Goal: Information Seeking & Learning: Find specific fact

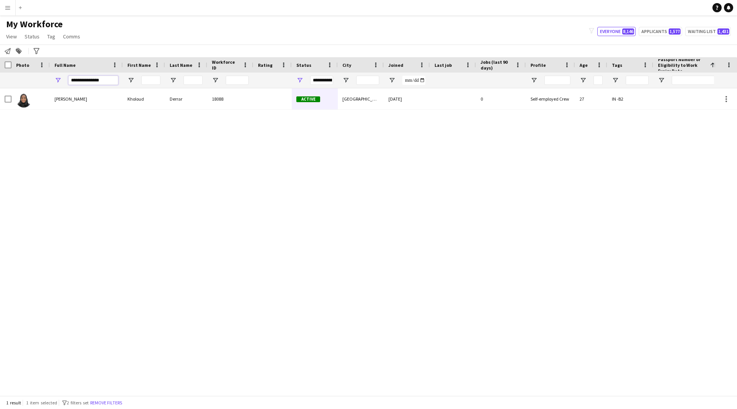
drag, startPoint x: 108, startPoint y: 82, endPoint x: 0, endPoint y: 101, distance: 109.5
click at [0, 101] on div "Workforce Details Profile Data Photo First Name City" at bounding box center [368, 226] width 737 height 338
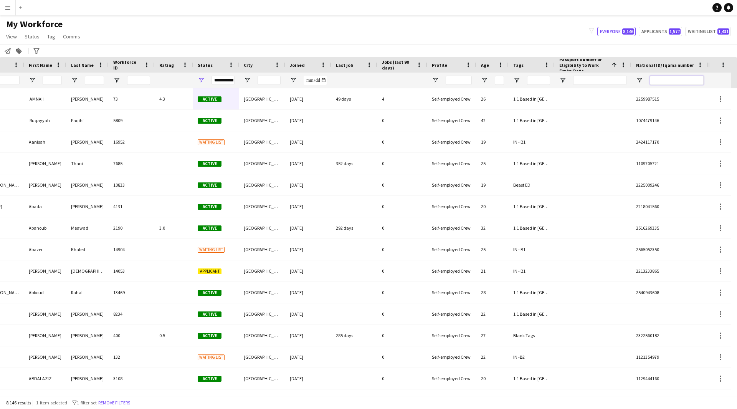
click at [669, 79] on input "National ID/ Iqama number Filter Input" at bounding box center [677, 80] width 54 height 9
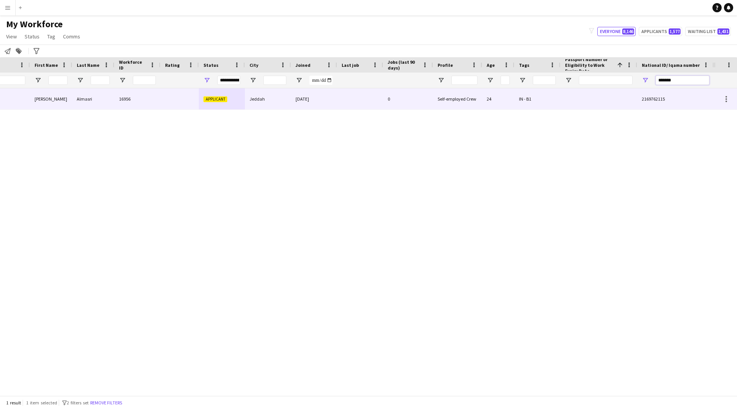
type input "*******"
click at [459, 105] on div "Self-employed Crew" at bounding box center [457, 98] width 49 height 21
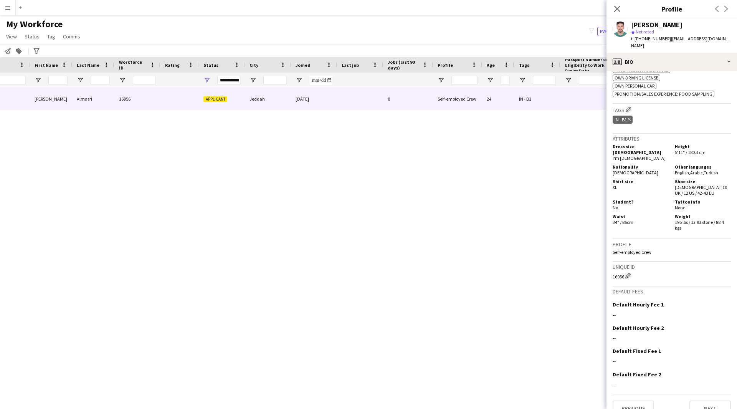
click at [670, 42] on div "t. [PHONE_NUMBER] | [EMAIL_ADDRESS][DOMAIN_NAME]" at bounding box center [681, 42] width 100 height 14
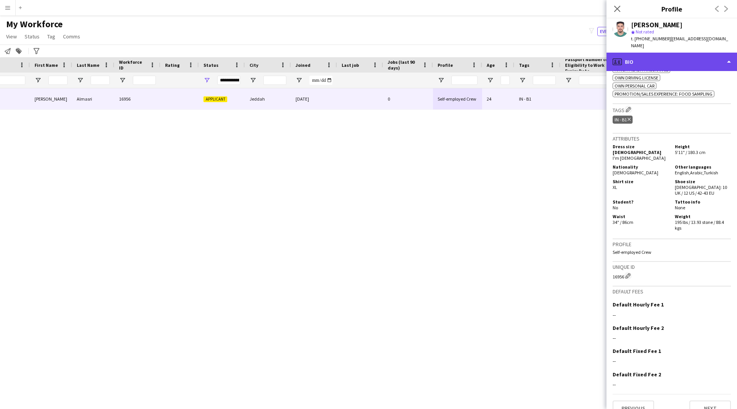
click at [675, 53] on div "profile Bio" at bounding box center [672, 62] width 131 height 18
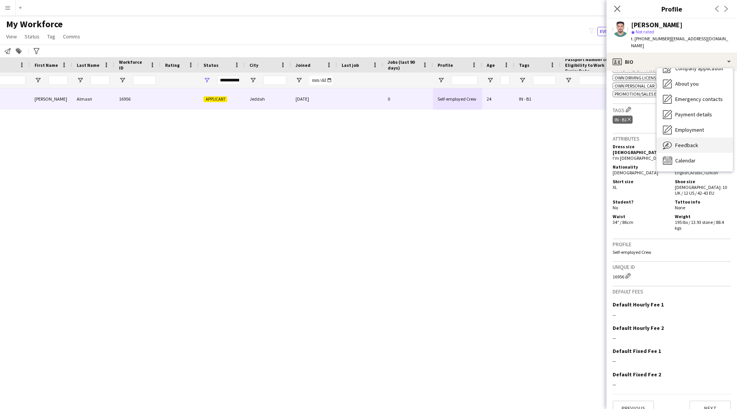
click at [687, 142] on span "Feedback" at bounding box center [686, 145] width 23 height 7
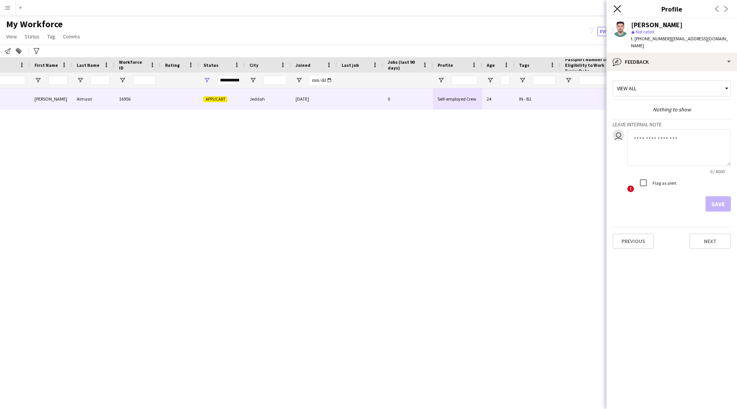
click at [619, 12] on icon "Close pop-in" at bounding box center [617, 8] width 7 height 7
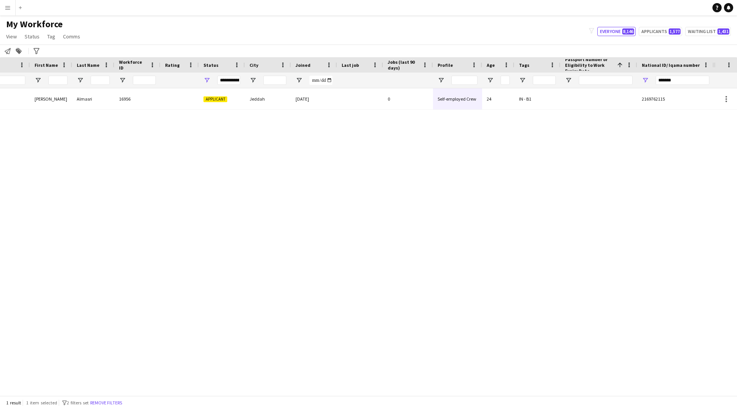
scroll to position [0, 93]
drag, startPoint x: 642, startPoint y: 83, endPoint x: 582, endPoint y: 79, distance: 59.7
click at [582, 79] on div "**********" at bounding box center [310, 80] width 807 height 15
paste input "**********"
type input "**********"
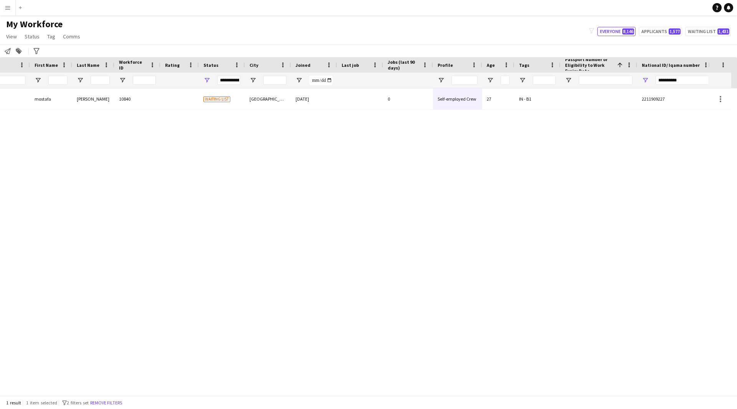
click at [496, 118] on div "[PERSON_NAME] [PERSON_NAME] 10840 Waiting list [GEOGRAPHIC_DATA] [DATE] 0 Self-…" at bounding box center [354, 238] width 708 height 301
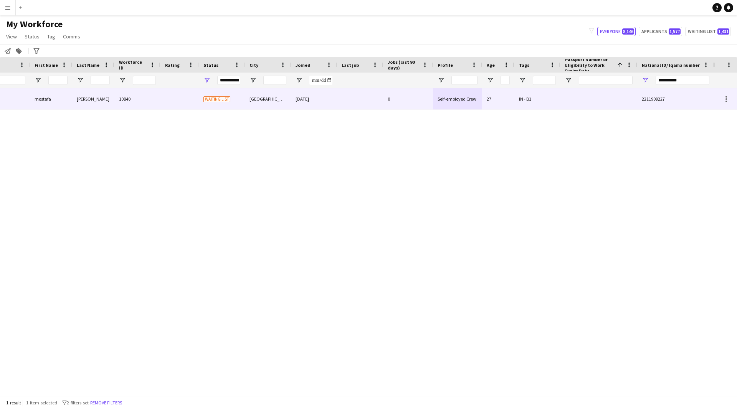
click at [546, 96] on div "IN - B1" at bounding box center [538, 98] width 46 height 21
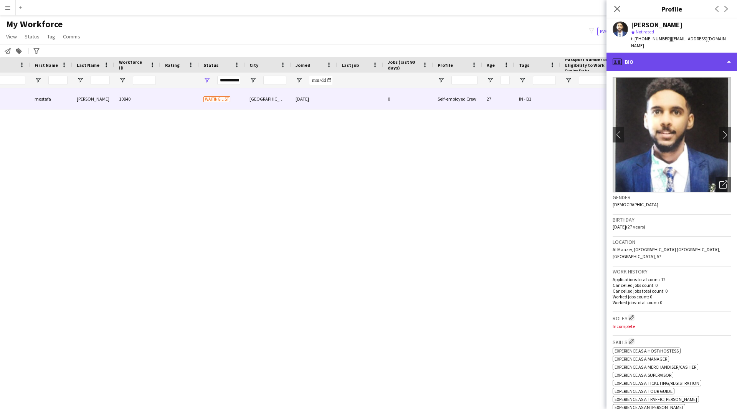
click at [662, 58] on div "profile Bio" at bounding box center [672, 62] width 131 height 18
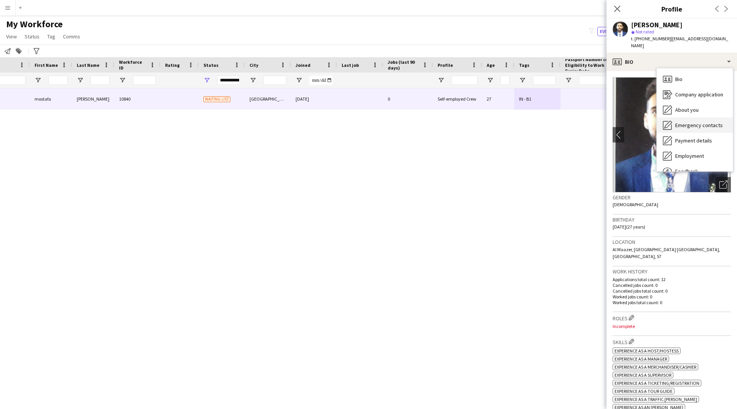
click at [694, 122] on span "Emergency contacts" at bounding box center [699, 125] width 48 height 7
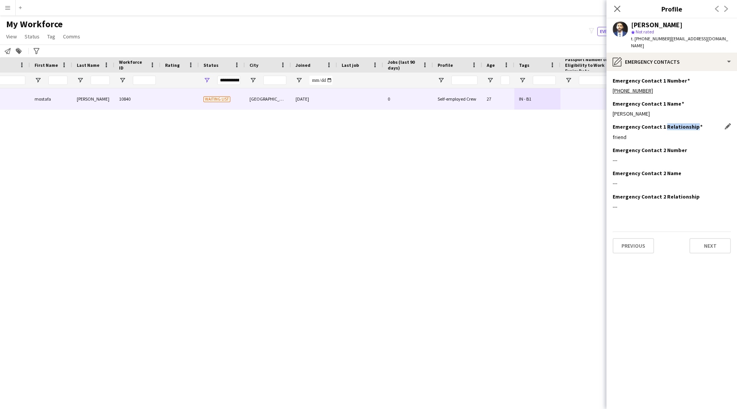
drag, startPoint x: 695, startPoint y: 122, endPoint x: 665, endPoint y: 122, distance: 30.0
click at [665, 123] on h3 "Emergency Contact 1 Relationship" at bounding box center [658, 126] width 90 height 7
click at [677, 101] on div "Emergency Contact 1 Name Edit this field [PERSON_NAME]" at bounding box center [672, 111] width 118 height 23
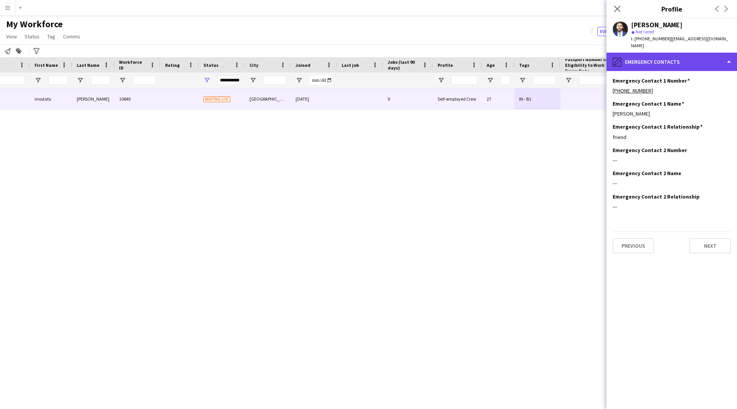
click at [702, 55] on div "pencil4 Emergency contacts" at bounding box center [672, 62] width 131 height 18
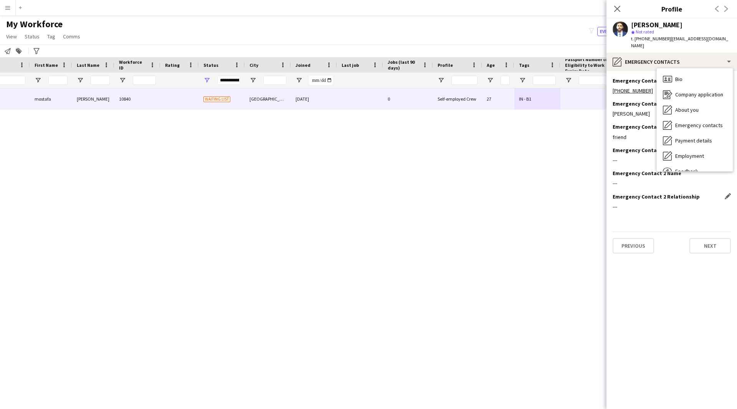
click at [684, 209] on div "Emergency Contact 2 Relationship Edit this field ---" at bounding box center [672, 204] width 118 height 23
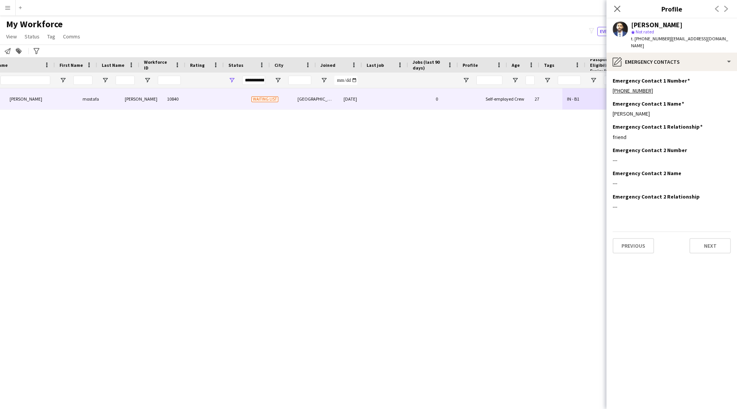
scroll to position [0, 50]
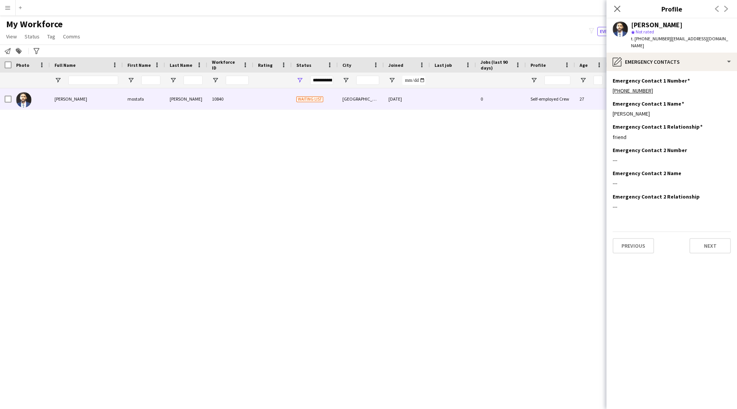
click at [622, 8] on div "Close pop-in" at bounding box center [618, 9] width 22 height 18
click at [618, 8] on icon at bounding box center [617, 8] width 7 height 7
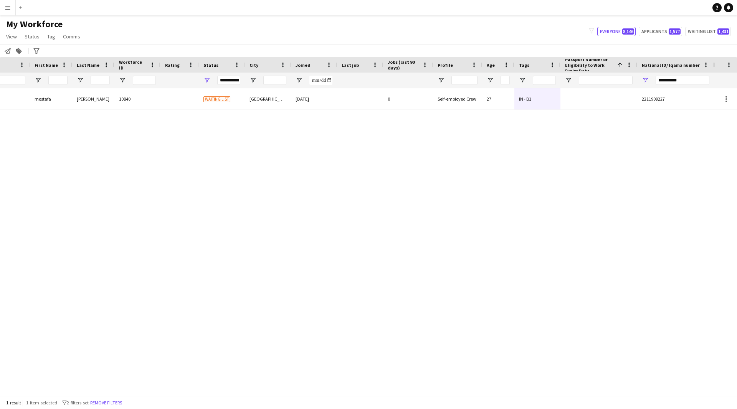
scroll to position [0, 0]
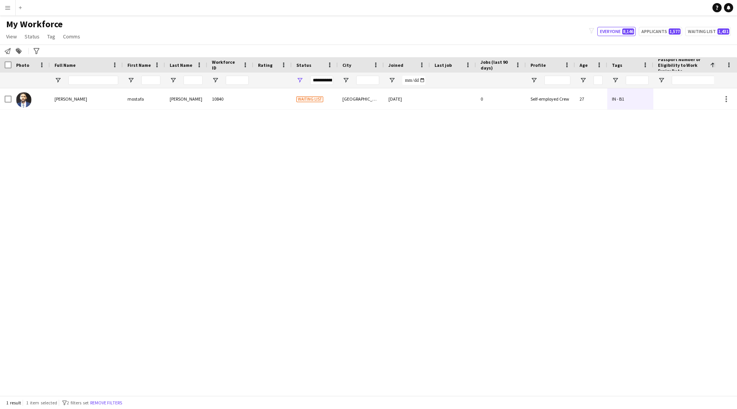
click at [298, 114] on div "[PERSON_NAME] [PERSON_NAME] 10840 Waiting list [GEOGRAPHIC_DATA] [DATE] 0 Self-…" at bounding box center [357, 238] width 714 height 301
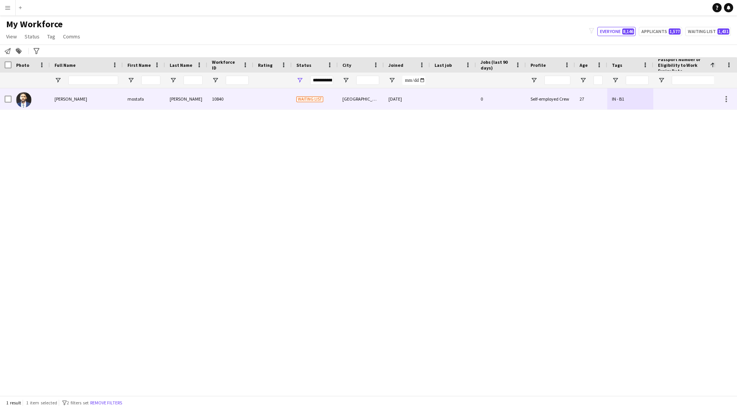
click at [333, 99] on div "Waiting list" at bounding box center [315, 98] width 46 height 21
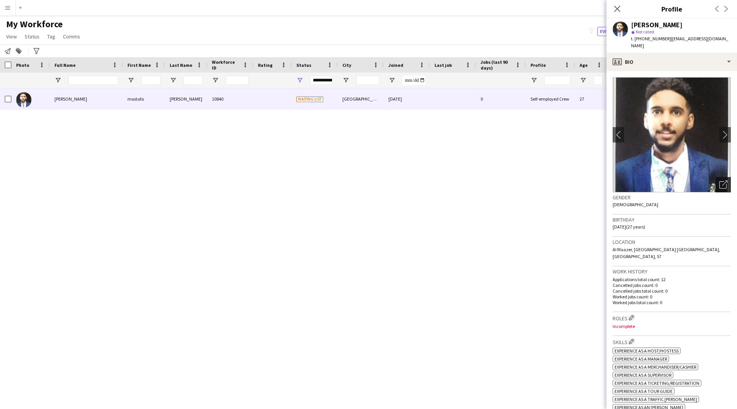
click at [720, 180] on icon "Open photos pop-in" at bounding box center [724, 184] width 8 height 8
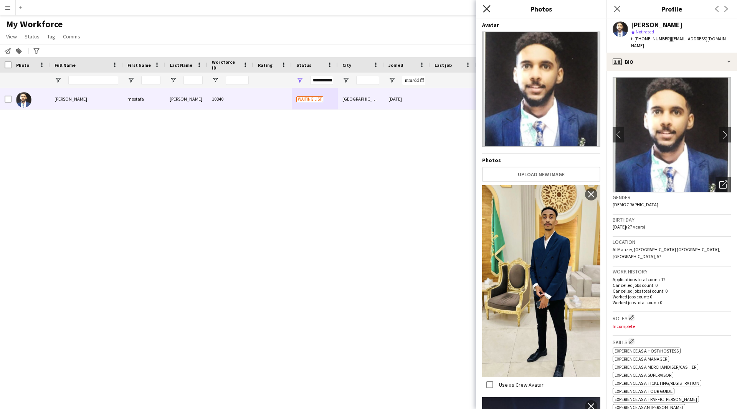
click at [487, 8] on icon "Close pop-in" at bounding box center [486, 8] width 7 height 7
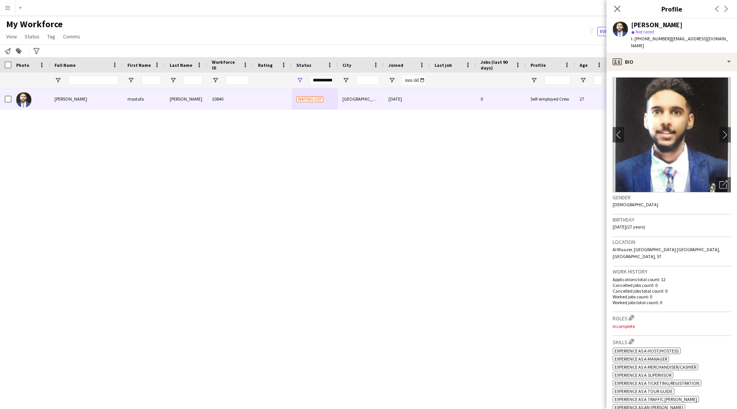
click at [619, 12] on icon "Close pop-in" at bounding box center [617, 9] width 6 height 6
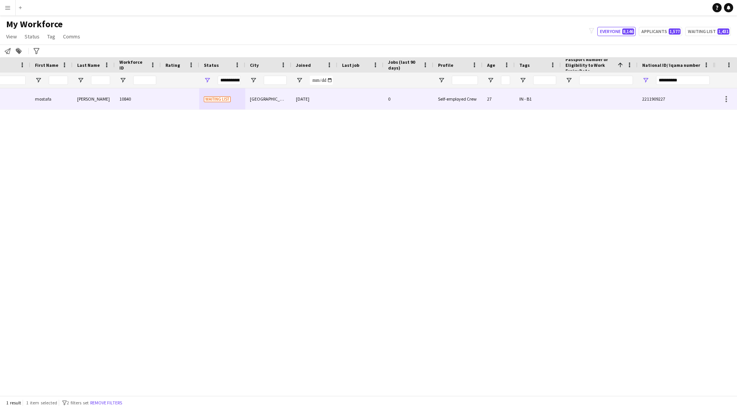
scroll to position [0, 93]
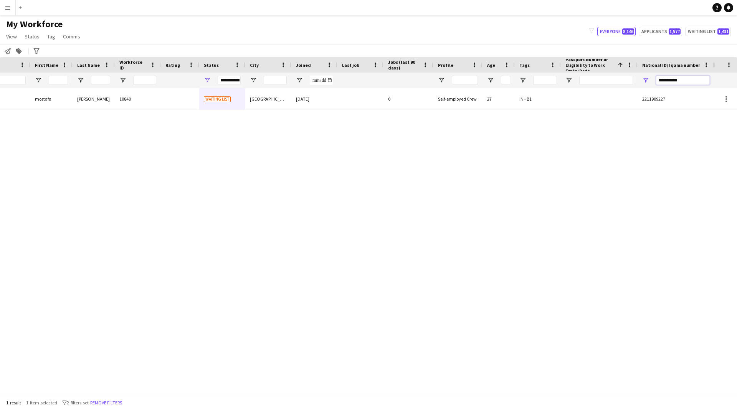
drag, startPoint x: 684, startPoint y: 83, endPoint x: 579, endPoint y: 96, distance: 105.3
click at [579, 96] on div "Workforce Details Profile Data Photo First Name Last Name 1" at bounding box center [368, 226] width 737 height 338
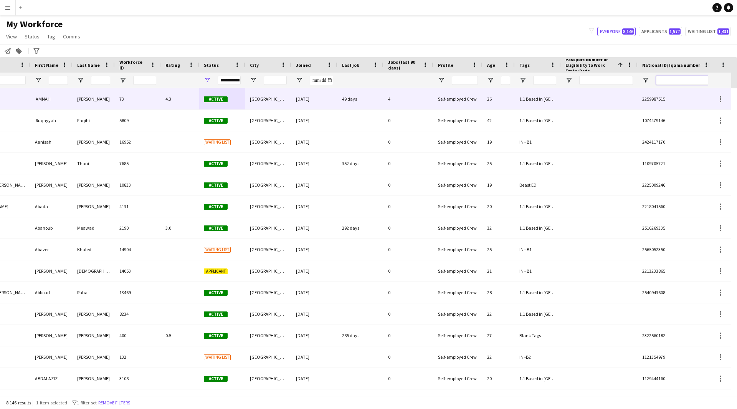
scroll to position [0, 0]
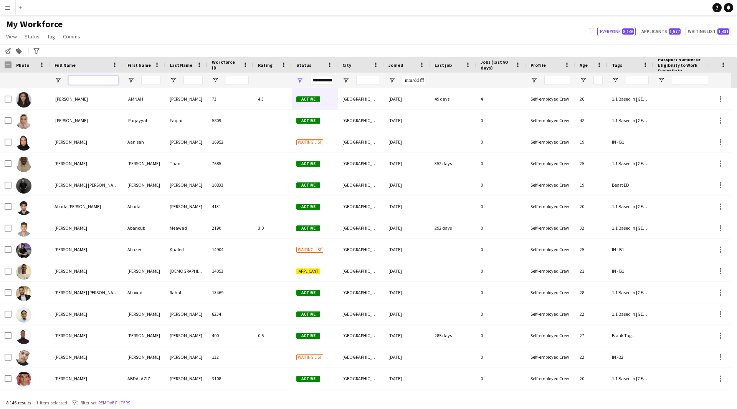
click at [99, 76] on input "Full Name Filter Input" at bounding box center [93, 80] width 50 height 9
paste input "**********"
type input "**********"
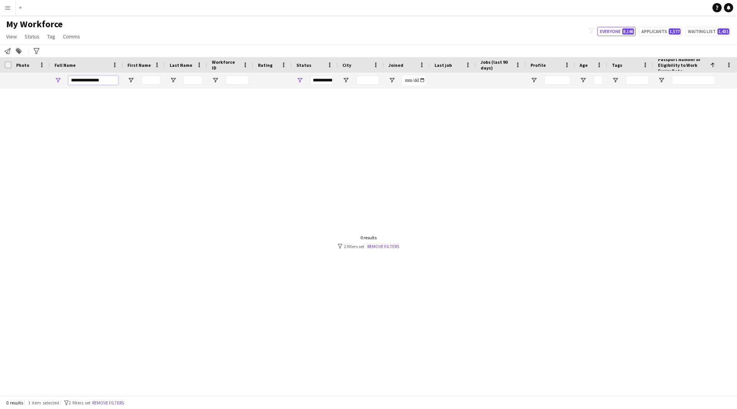
drag, startPoint x: 107, startPoint y: 80, endPoint x: 25, endPoint y: 78, distance: 82.2
click at [25, 78] on div "**********" at bounding box center [403, 80] width 807 height 15
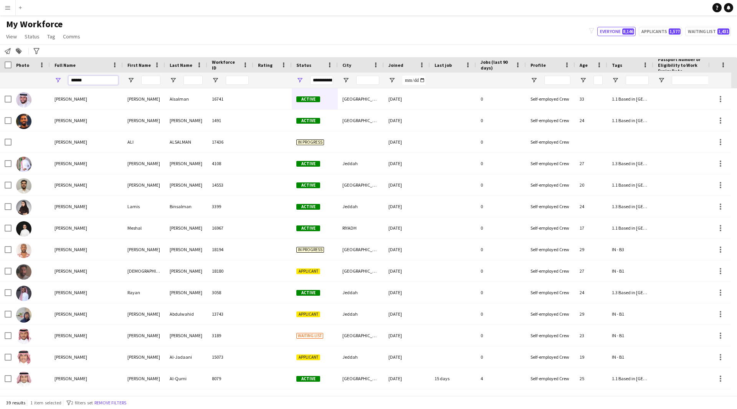
type input "******"
click at [153, 79] on input "First Name Filter Input" at bounding box center [150, 80] width 19 height 9
type input "*"
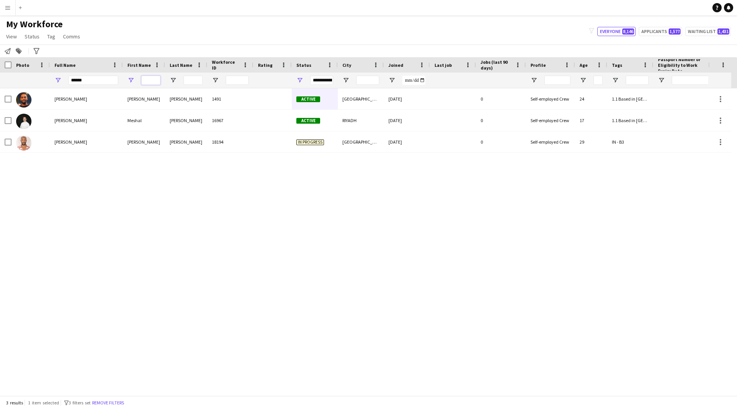
type input "*"
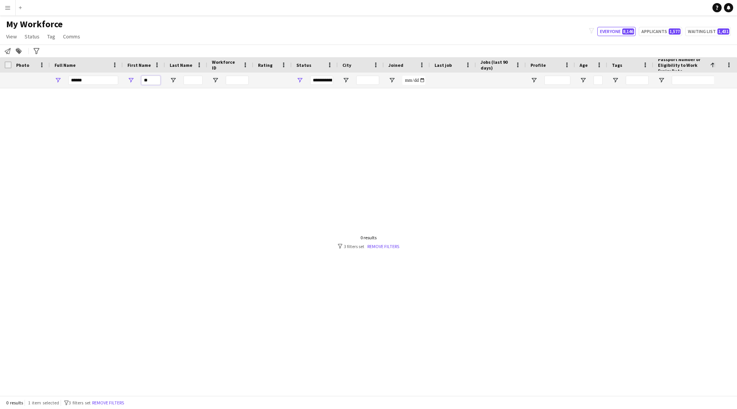
type input "*"
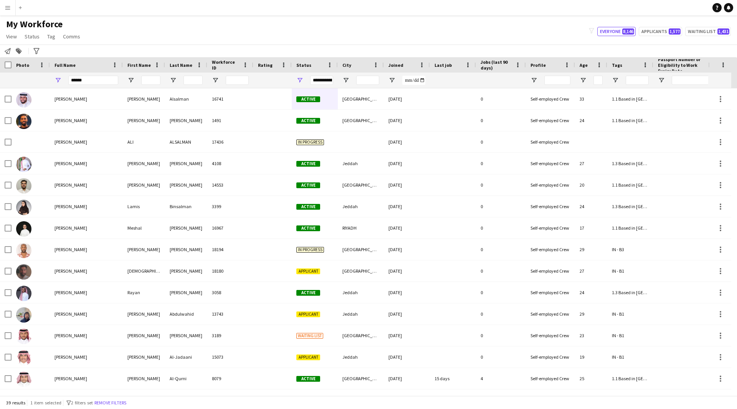
click at [98, 73] on div "******" at bounding box center [93, 80] width 50 height 15
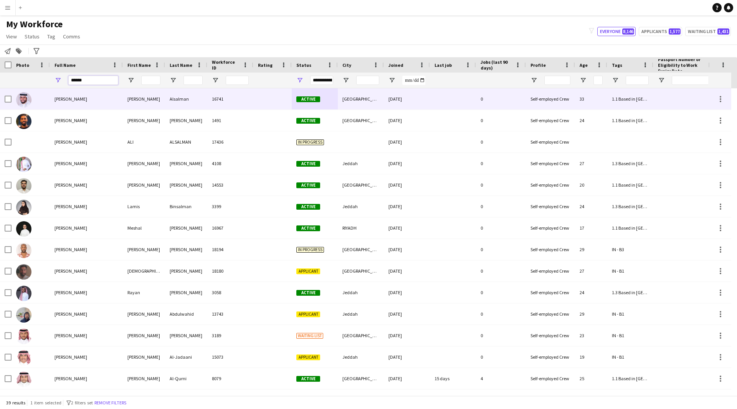
drag, startPoint x: 98, startPoint y: 77, endPoint x: 39, endPoint y: 88, distance: 60.2
click at [39, 88] on div "Workforce Details Profile Data Photo First Name City" at bounding box center [368, 226] width 737 height 338
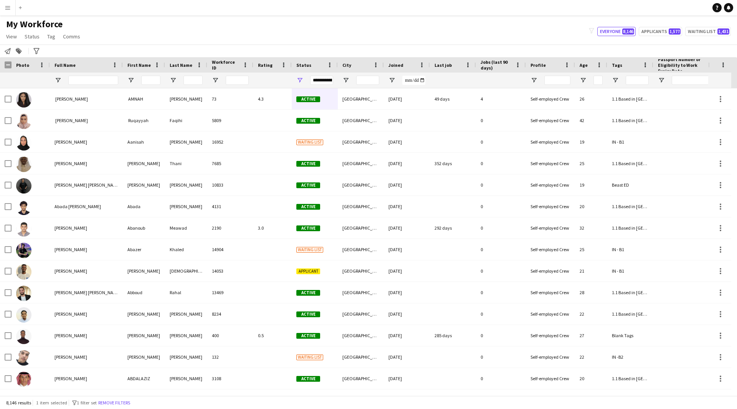
click at [303, 65] on span "Status" at bounding box center [303, 65] width 15 height 6
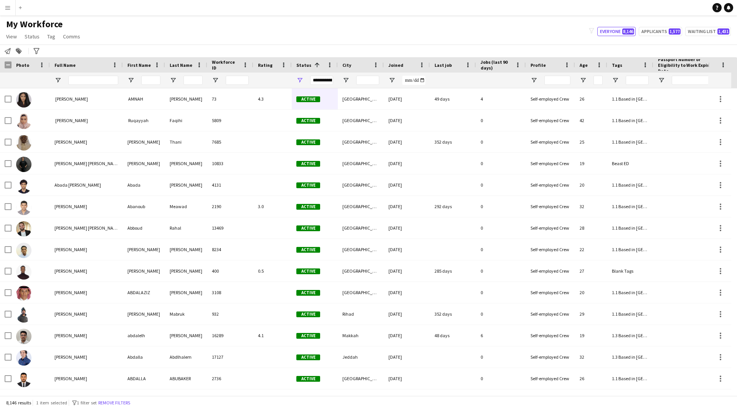
click at [303, 65] on span "Status" at bounding box center [303, 65] width 15 height 6
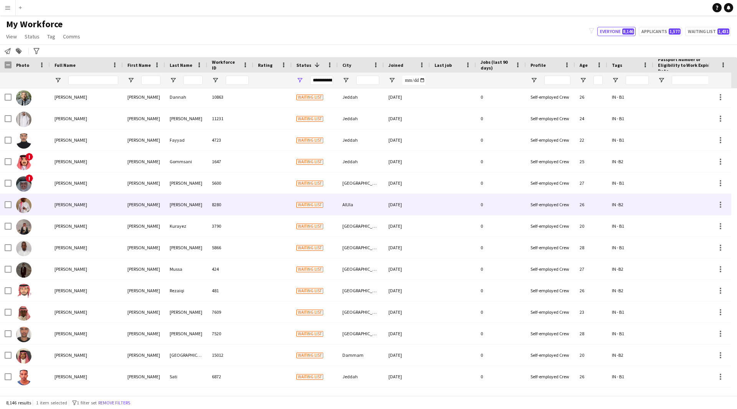
scroll to position [1877, 0]
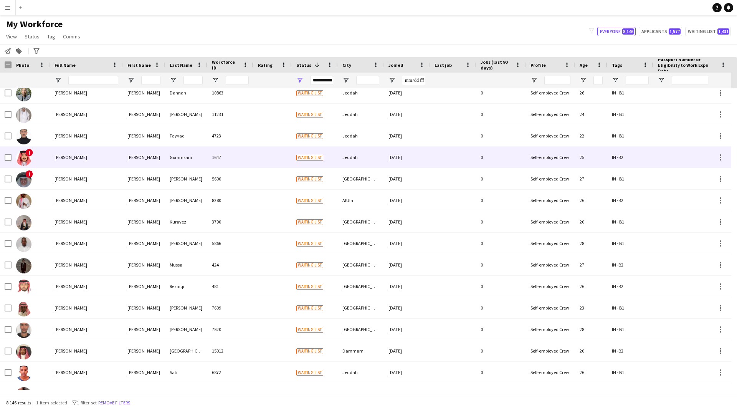
click at [265, 161] on div at bounding box center [272, 157] width 38 height 21
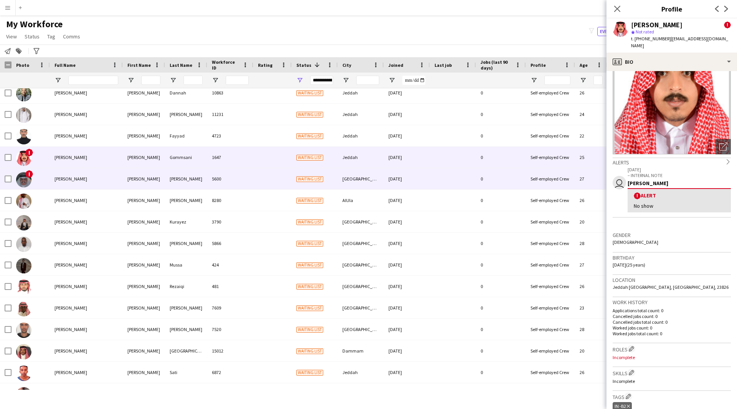
click at [268, 177] on div at bounding box center [272, 178] width 38 height 21
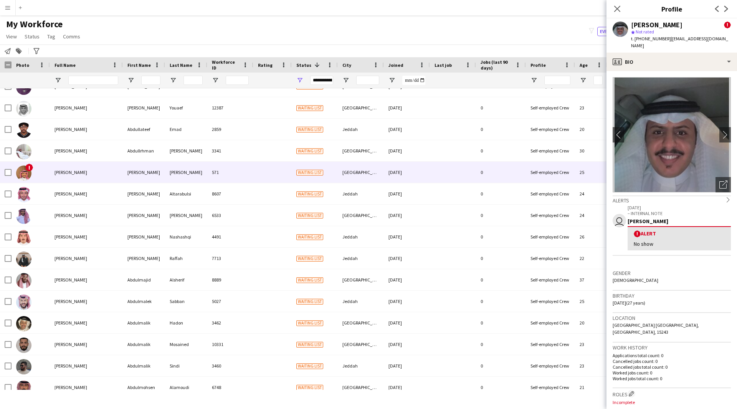
click at [237, 174] on div "571" at bounding box center [230, 172] width 46 height 21
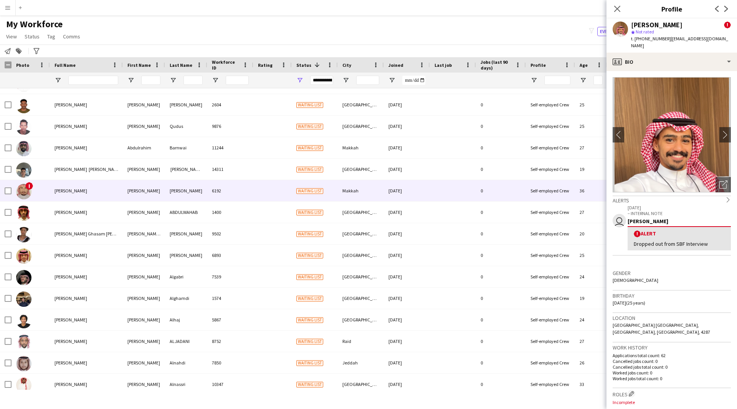
click at [257, 189] on div at bounding box center [272, 190] width 38 height 21
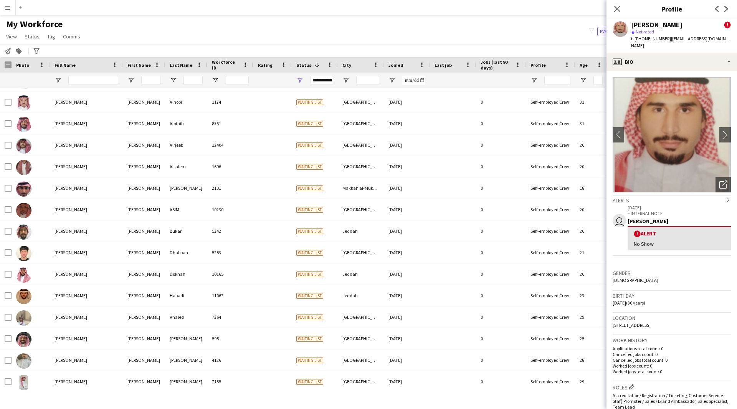
click at [316, 68] on span at bounding box center [317, 64] width 7 height 7
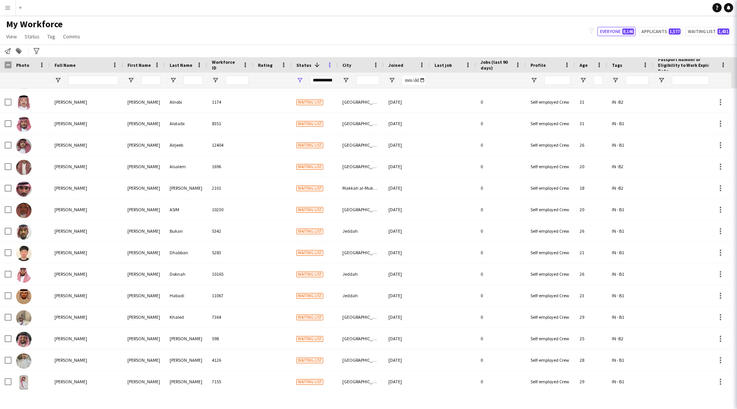
click at [333, 65] on span at bounding box center [329, 64] width 7 height 7
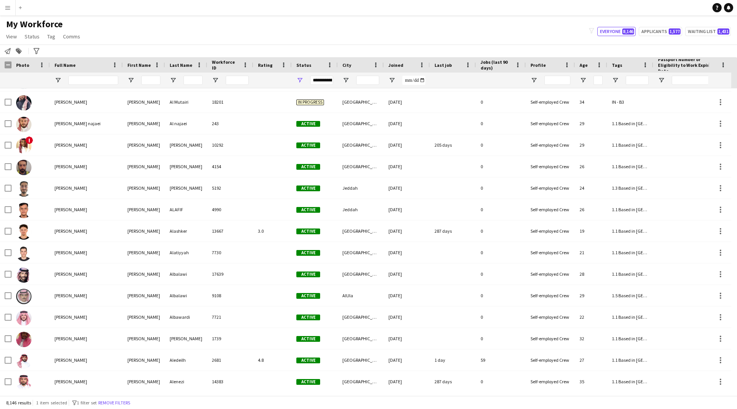
click at [383, 36] on div "My Workforce View Views Default view [PERSON_NAME] [PERSON_NAME] [PERSON_NAME] …" at bounding box center [368, 31] width 737 height 26
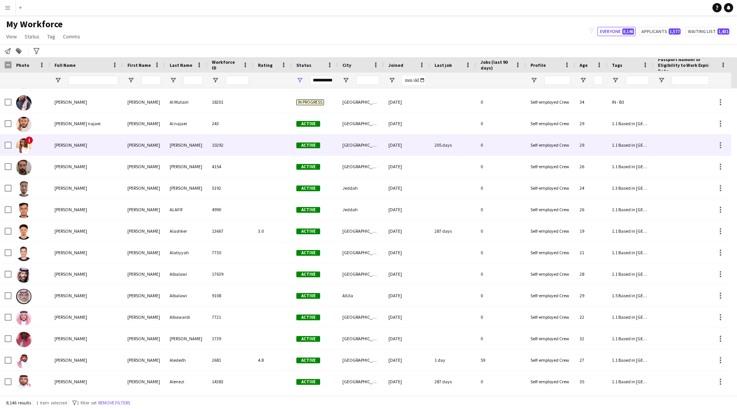
click at [197, 149] on div "[PERSON_NAME]" at bounding box center [186, 144] width 42 height 21
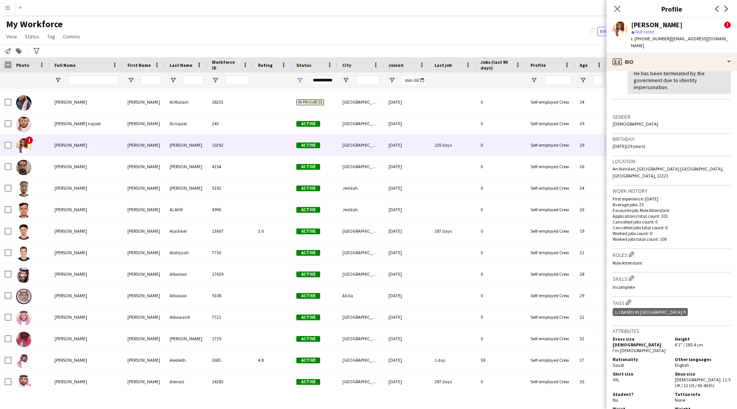
scroll to position [34, 0]
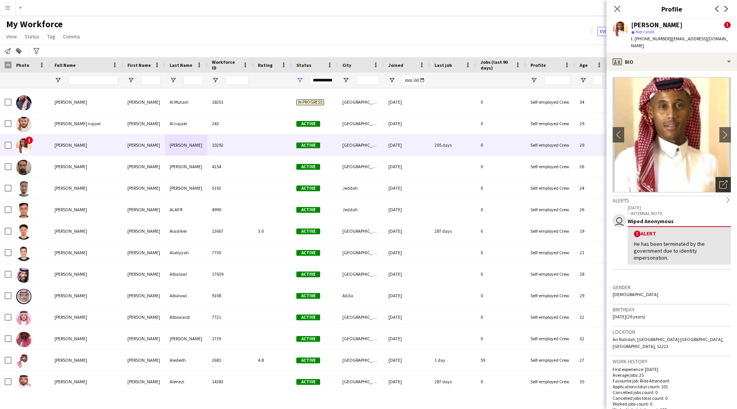
click at [720, 180] on icon "Open photos pop-in" at bounding box center [724, 184] width 8 height 8
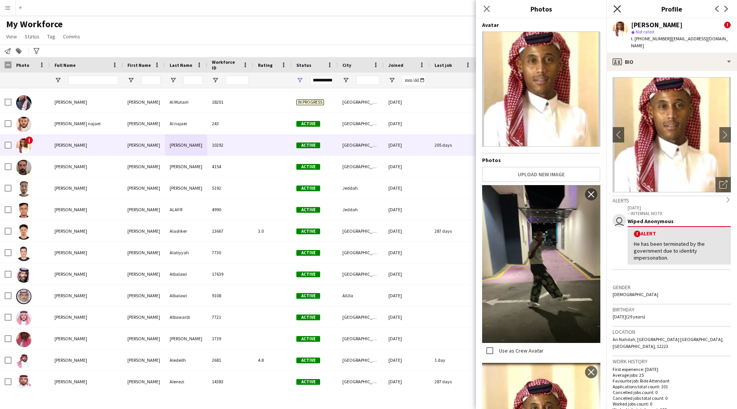
click at [620, 8] on icon "Close pop-in" at bounding box center [617, 8] width 7 height 7
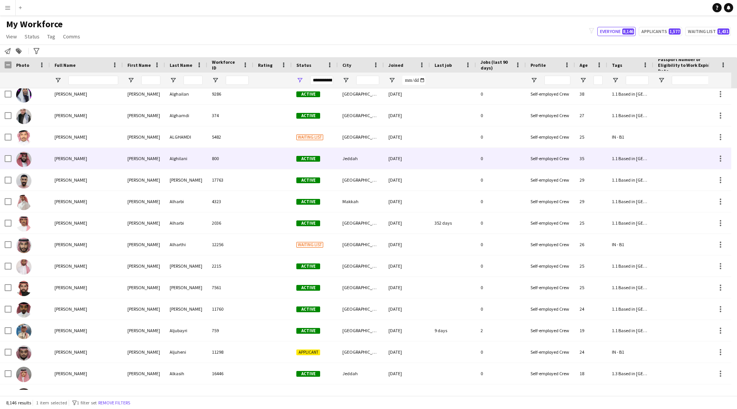
scroll to position [3266, 0]
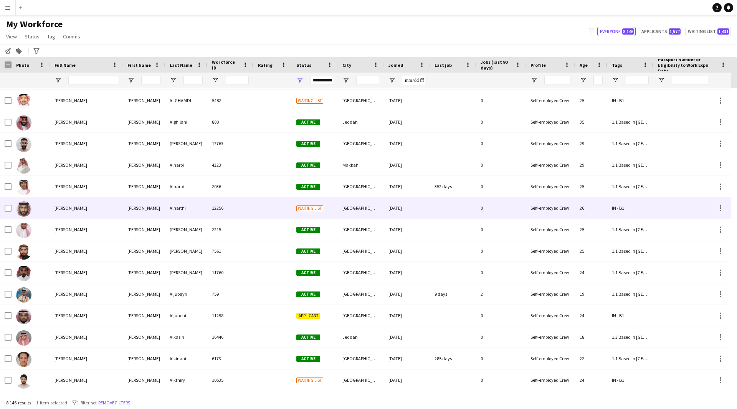
drag, startPoint x: 397, startPoint y: 204, endPoint x: 402, endPoint y: 205, distance: 4.4
click at [397, 204] on div "[DATE]" at bounding box center [407, 207] width 46 height 21
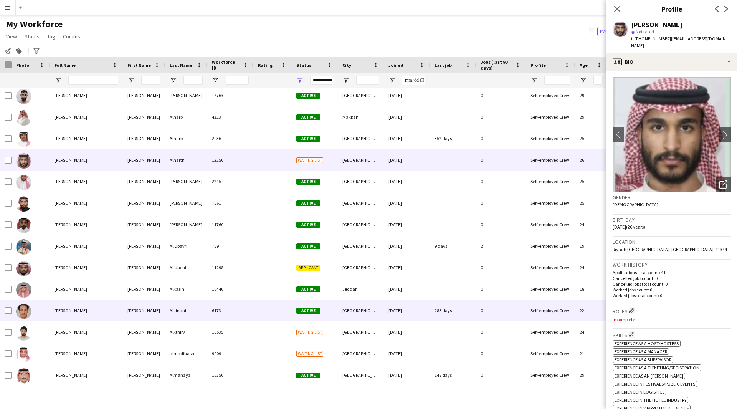
click at [430, 307] on div "[DATE]" at bounding box center [407, 310] width 46 height 21
click at [436, 320] on div "285 days" at bounding box center [453, 310] width 46 height 21
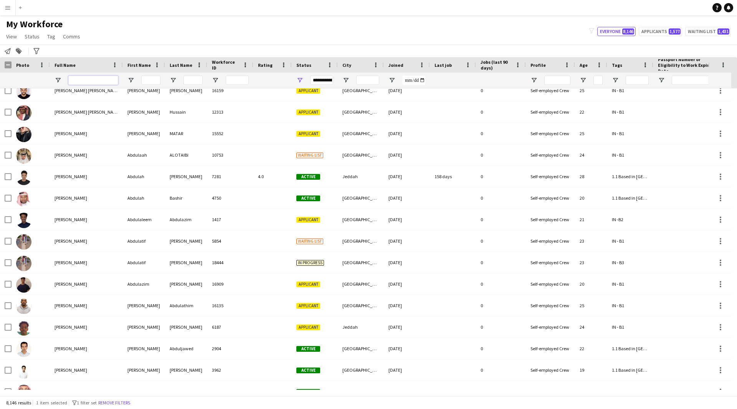
click at [104, 79] on input "Full Name Filter Input" at bounding box center [93, 80] width 50 height 9
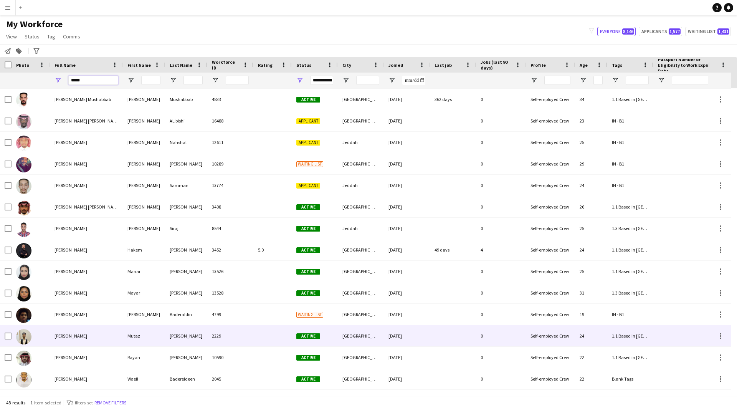
type input "*****"
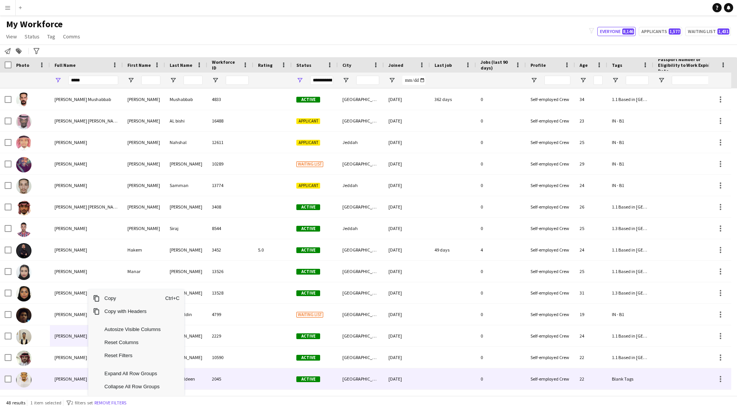
click at [72, 376] on span "[PERSON_NAME]" at bounding box center [71, 379] width 33 height 6
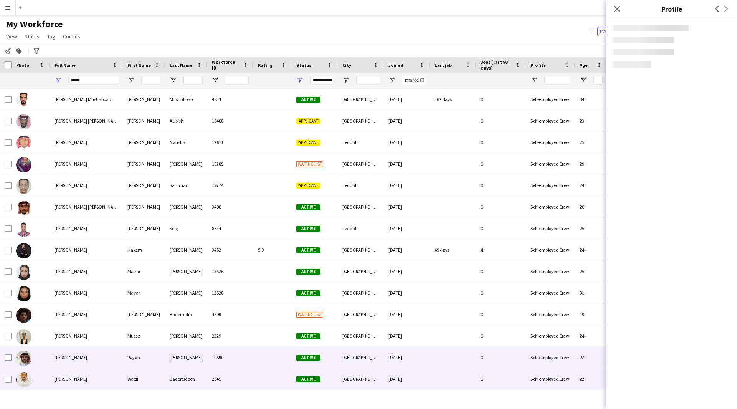
click at [64, 361] on div "[PERSON_NAME]" at bounding box center [86, 357] width 73 height 21
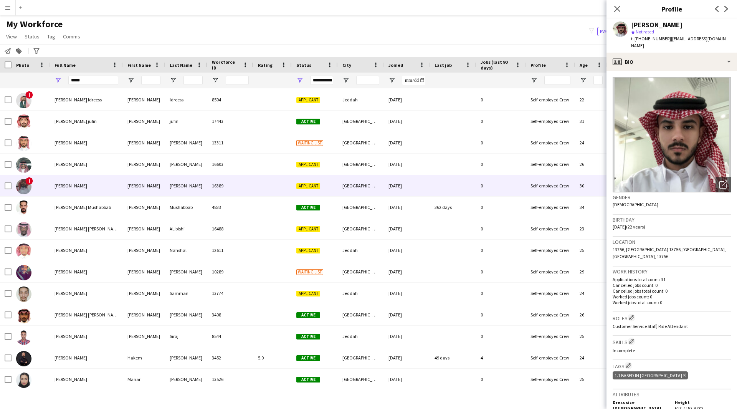
click at [98, 177] on div "[PERSON_NAME]" at bounding box center [86, 185] width 73 height 21
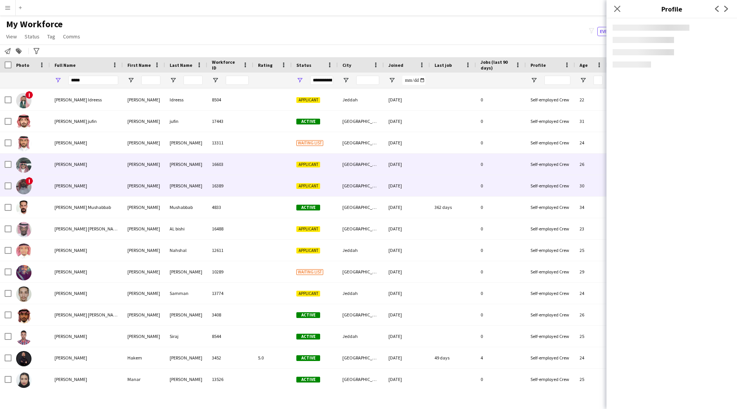
click at [85, 163] on div "[PERSON_NAME]" at bounding box center [86, 164] width 73 height 21
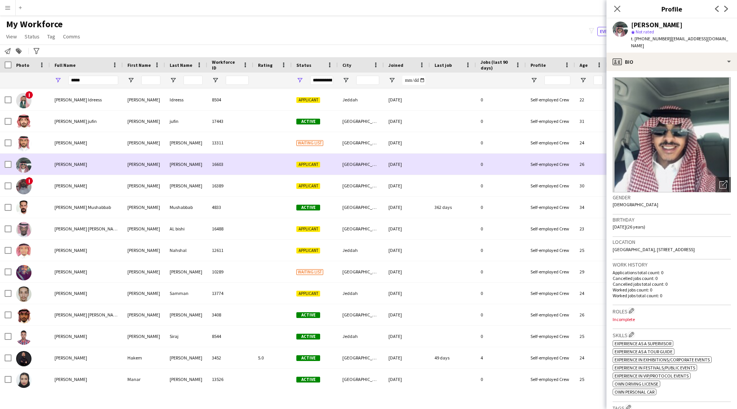
click at [85, 163] on div "[PERSON_NAME]" at bounding box center [86, 164] width 73 height 21
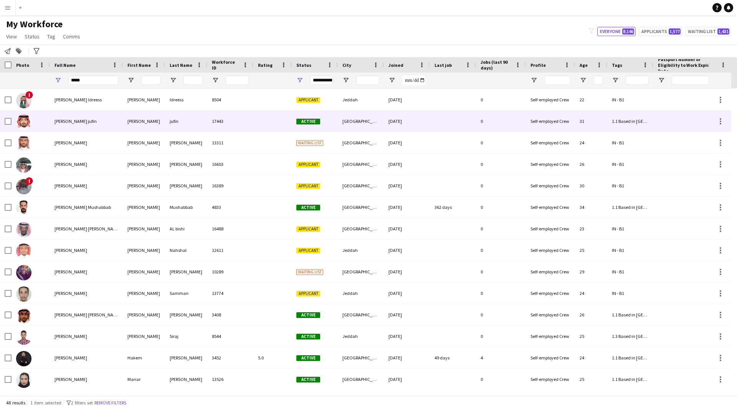
click at [104, 121] on div "[PERSON_NAME] jufin" at bounding box center [86, 121] width 73 height 21
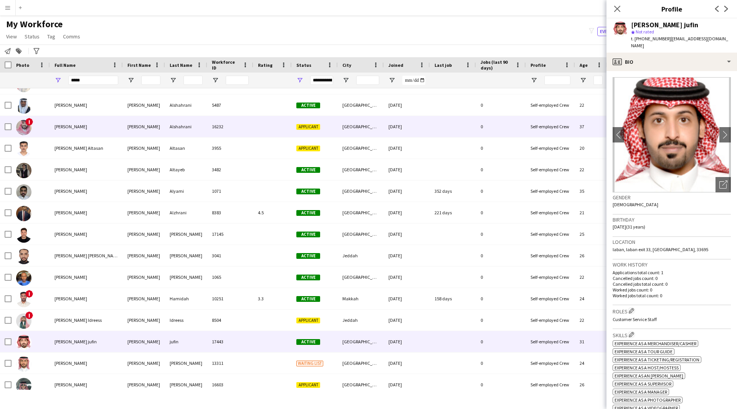
click at [81, 137] on div "[PERSON_NAME]" at bounding box center [86, 126] width 73 height 21
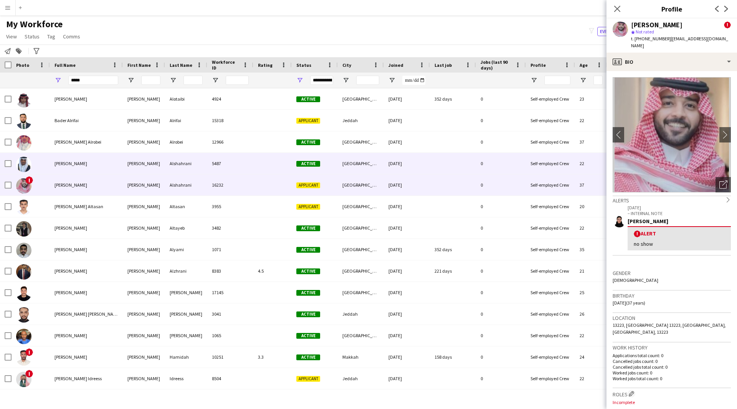
click at [94, 167] on div "[PERSON_NAME]" at bounding box center [86, 163] width 73 height 21
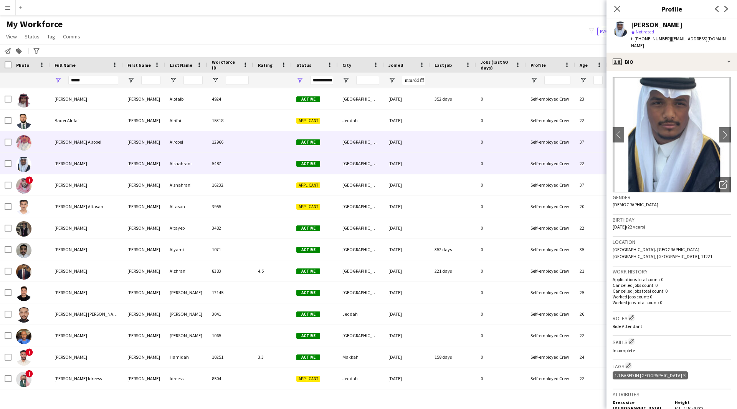
click at [92, 148] on div "[PERSON_NAME] Alrobei" at bounding box center [86, 141] width 73 height 21
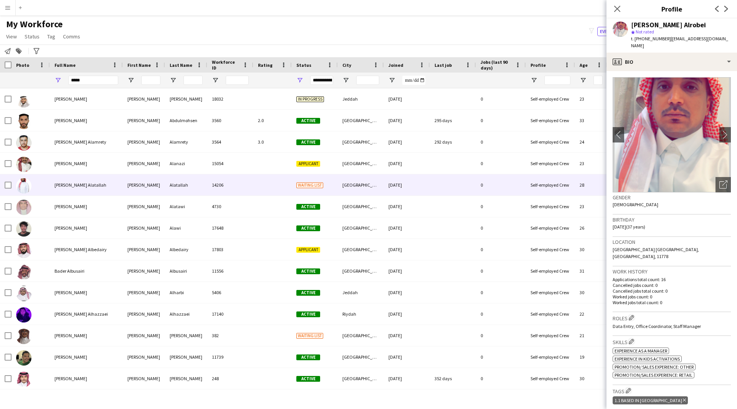
click at [93, 194] on div "[PERSON_NAME] Alatallah" at bounding box center [86, 184] width 73 height 21
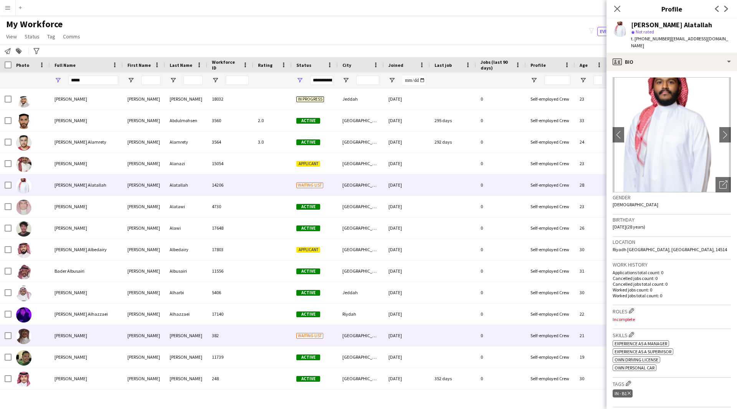
click at [212, 337] on div "382" at bounding box center [230, 335] width 46 height 21
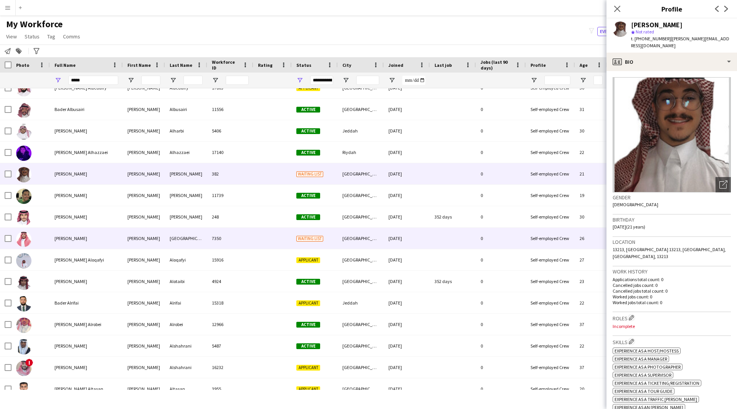
click at [231, 236] on div "7350" at bounding box center [230, 238] width 46 height 21
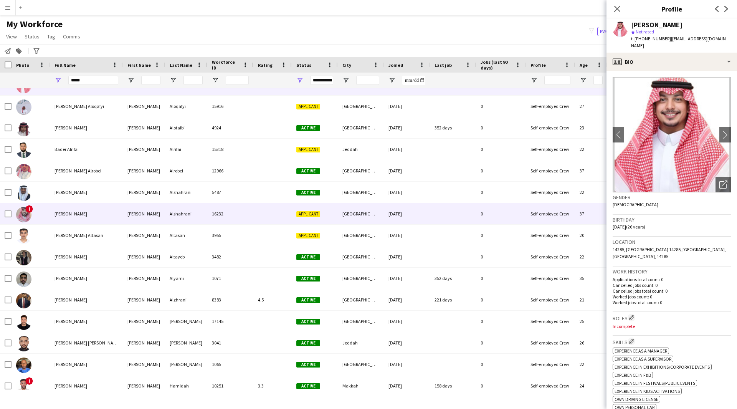
click at [186, 217] on div "Alshahrani" at bounding box center [186, 213] width 42 height 21
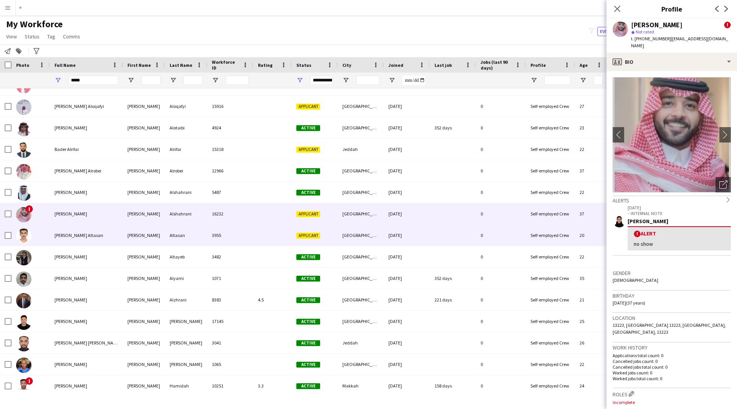
click at [227, 236] on div "3955" at bounding box center [230, 235] width 46 height 21
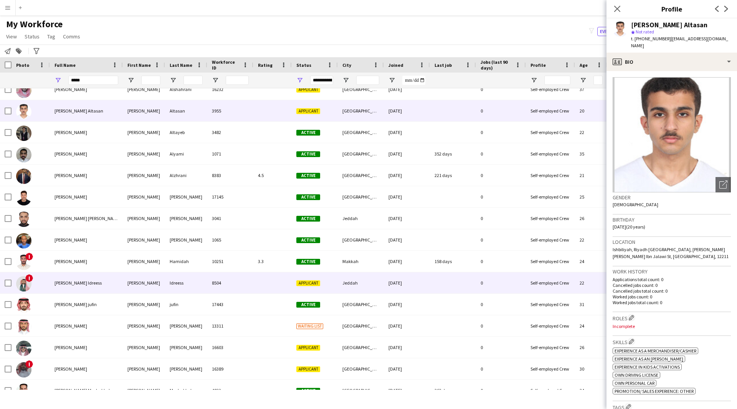
click at [243, 278] on div "8504" at bounding box center [230, 282] width 46 height 21
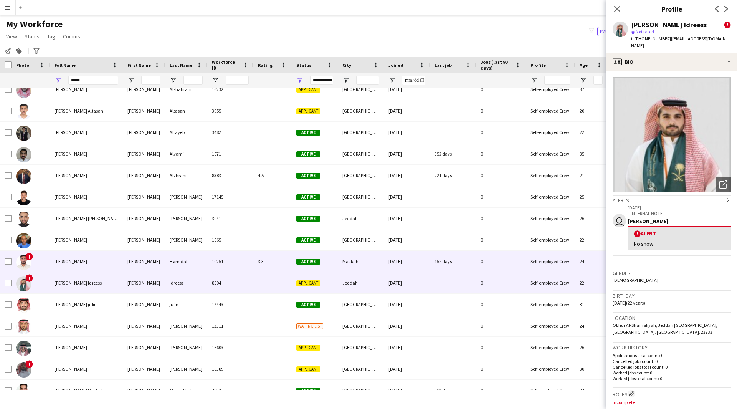
click at [243, 267] on div "10251" at bounding box center [230, 261] width 46 height 21
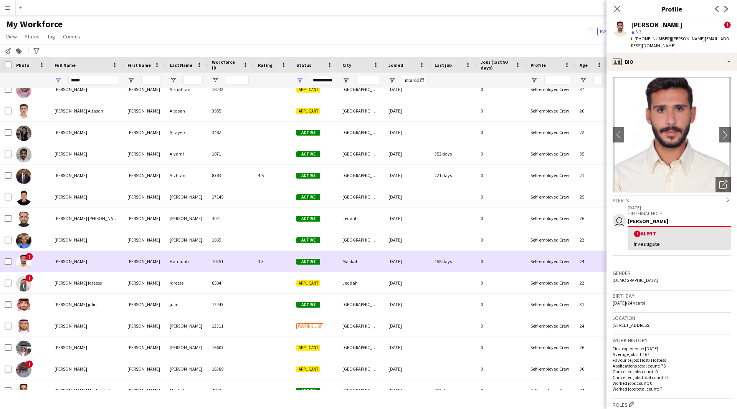
click at [243, 267] on div "10251" at bounding box center [230, 261] width 46 height 21
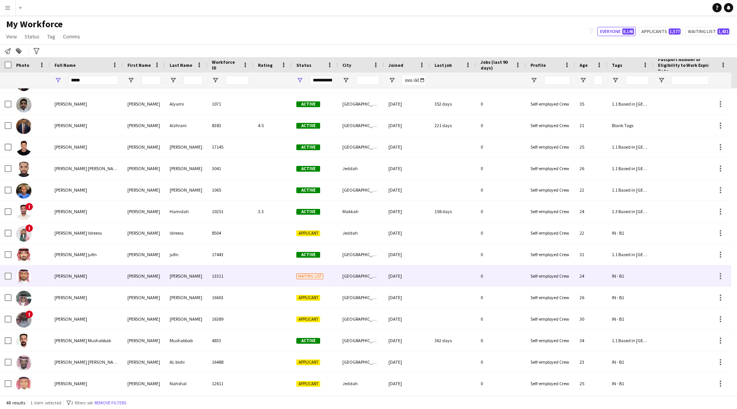
click at [247, 279] on div "13311" at bounding box center [230, 275] width 46 height 21
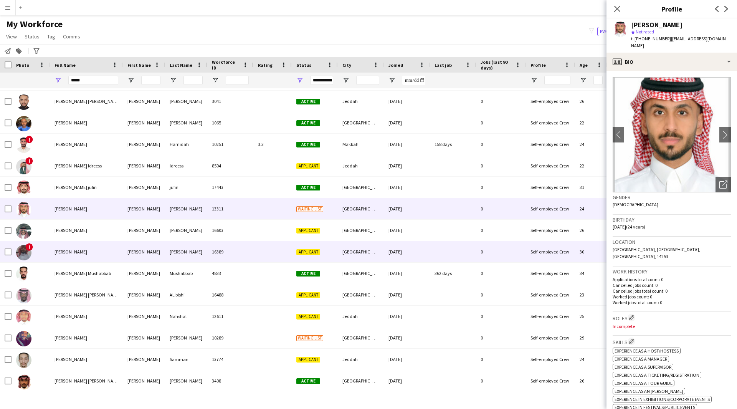
click at [236, 254] on div "16389" at bounding box center [230, 251] width 46 height 21
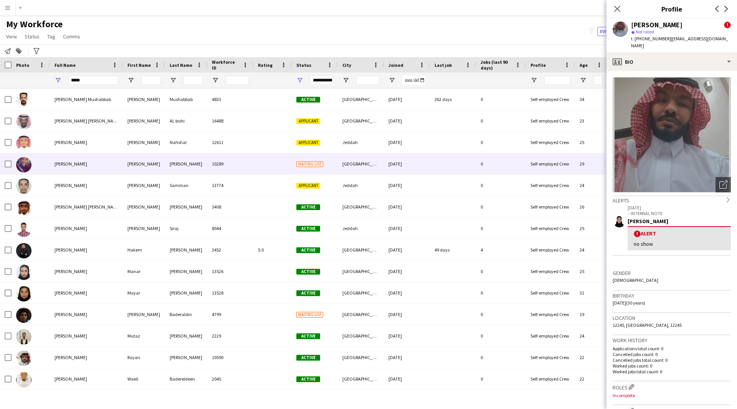
click at [267, 165] on div at bounding box center [272, 163] width 38 height 21
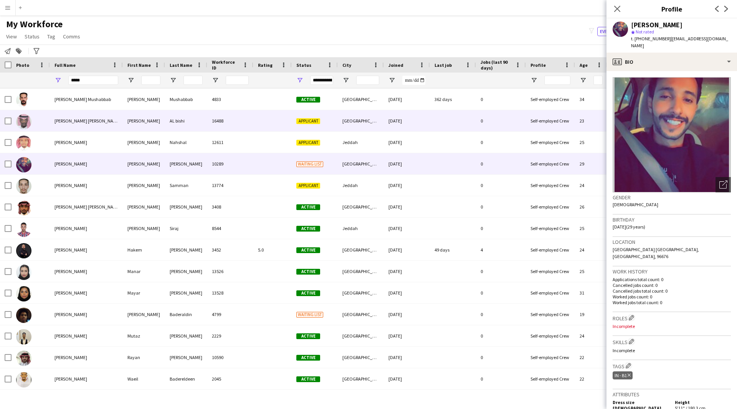
click at [270, 130] on div at bounding box center [272, 120] width 38 height 21
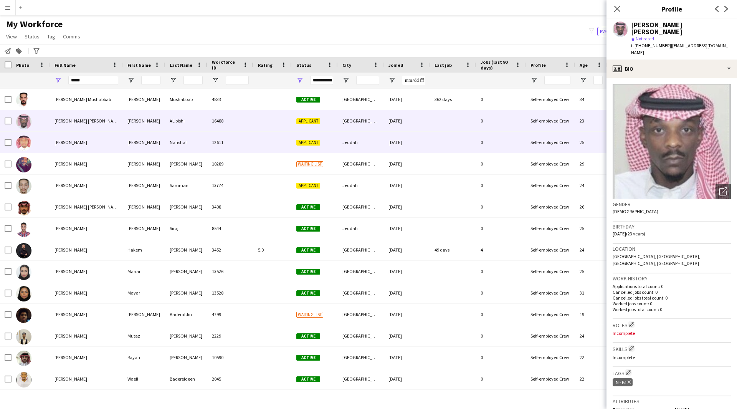
click at [273, 140] on div at bounding box center [272, 142] width 38 height 21
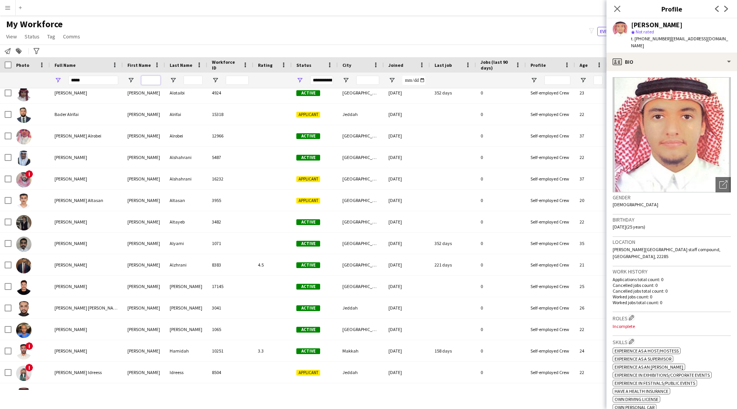
click at [149, 78] on input "First Name Filter Input" at bounding box center [150, 80] width 19 height 9
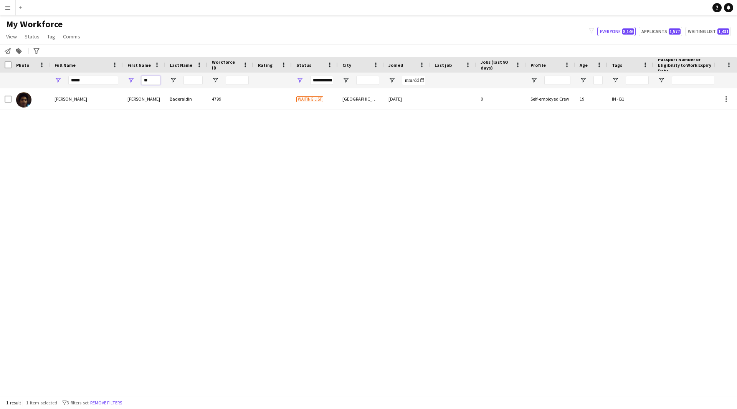
type input "*"
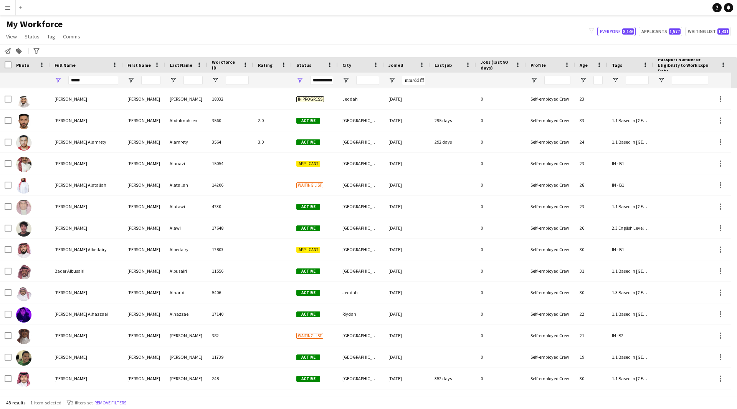
drag, startPoint x: 93, startPoint y: 88, endPoint x: 93, endPoint y: 83, distance: 4.6
click at [93, 83] on div "*****" at bounding box center [93, 80] width 50 height 15
drag, startPoint x: 93, startPoint y: 83, endPoint x: 0, endPoint y: 104, distance: 94.8
click at [0, 104] on div "Workforce Details Profile Data Photo First Name City" at bounding box center [368, 226] width 737 height 338
